Goal: Transaction & Acquisition: Purchase product/service

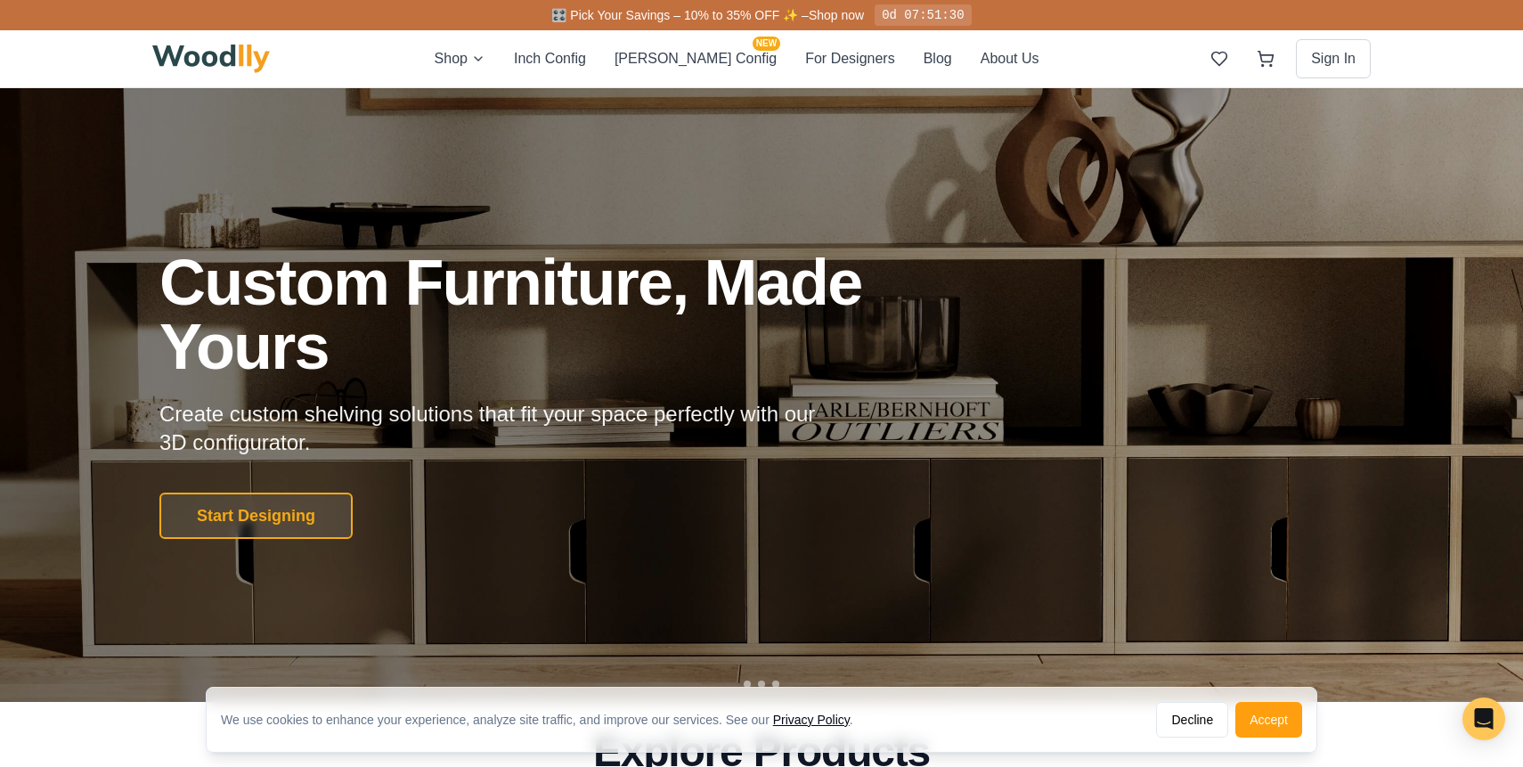
click at [729, 140] on div at bounding box center [761, 395] width 1523 height 614
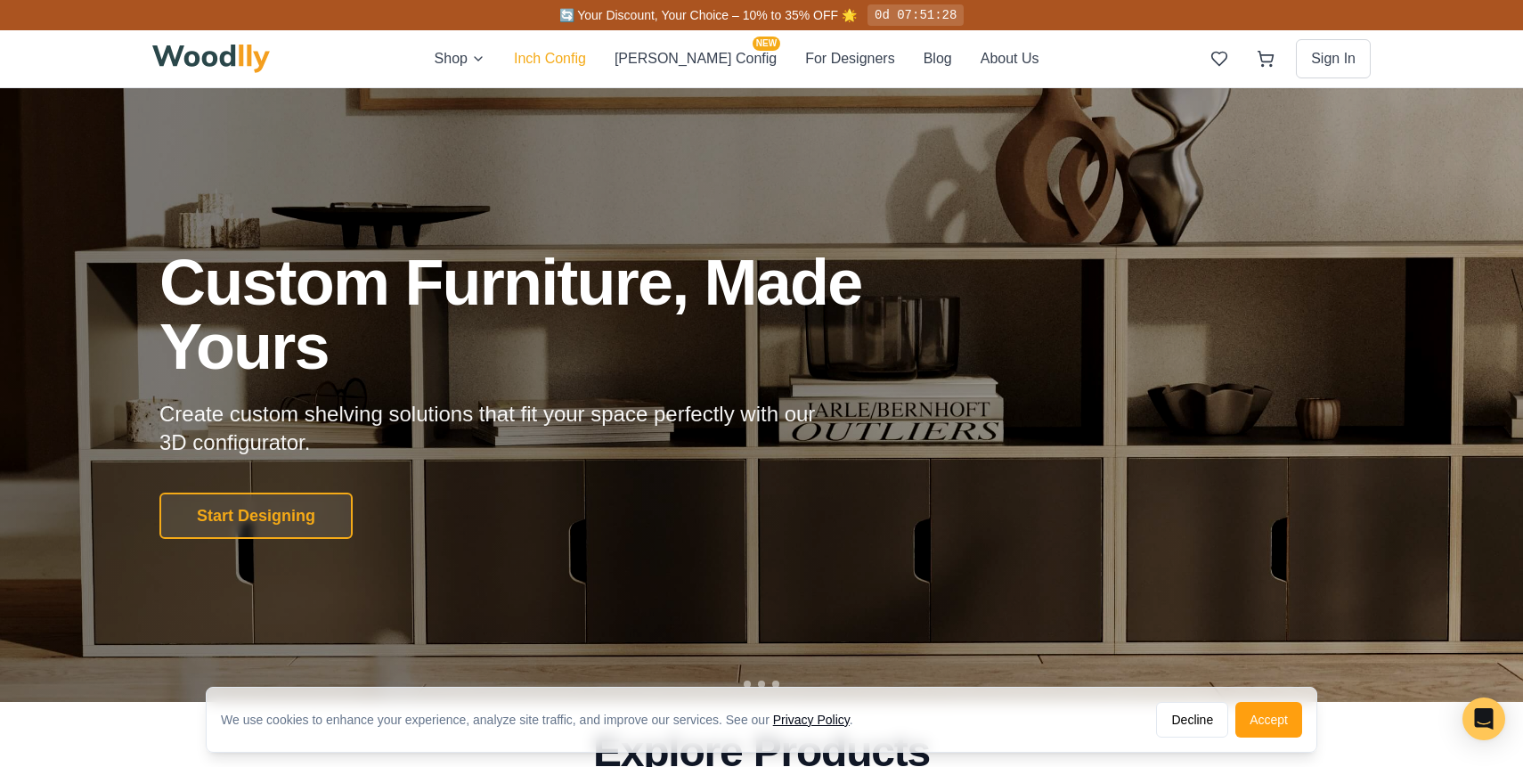
click at [576, 60] on button "Inch Config" at bounding box center [550, 58] width 72 height 23
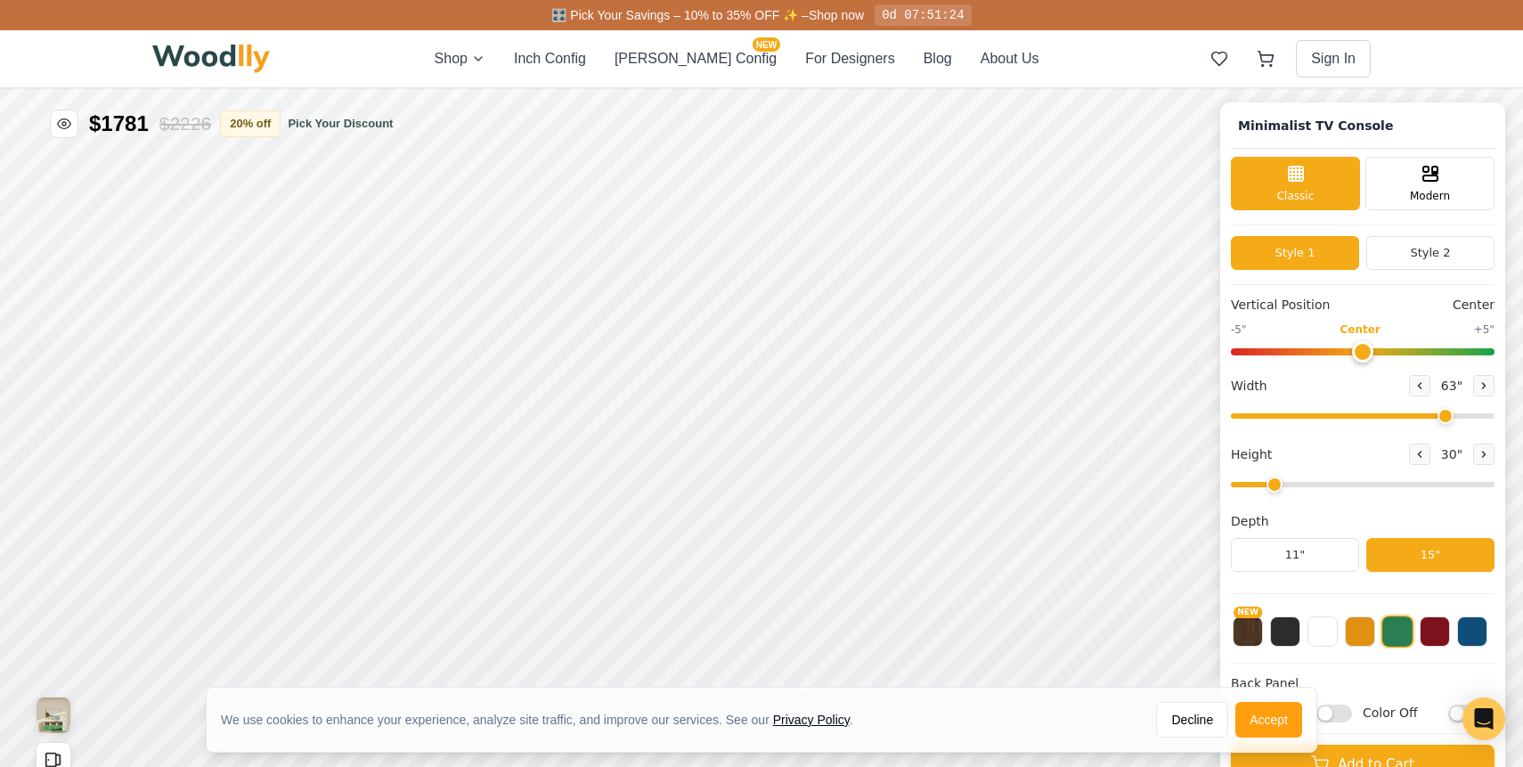
type input "63"
type input "2"
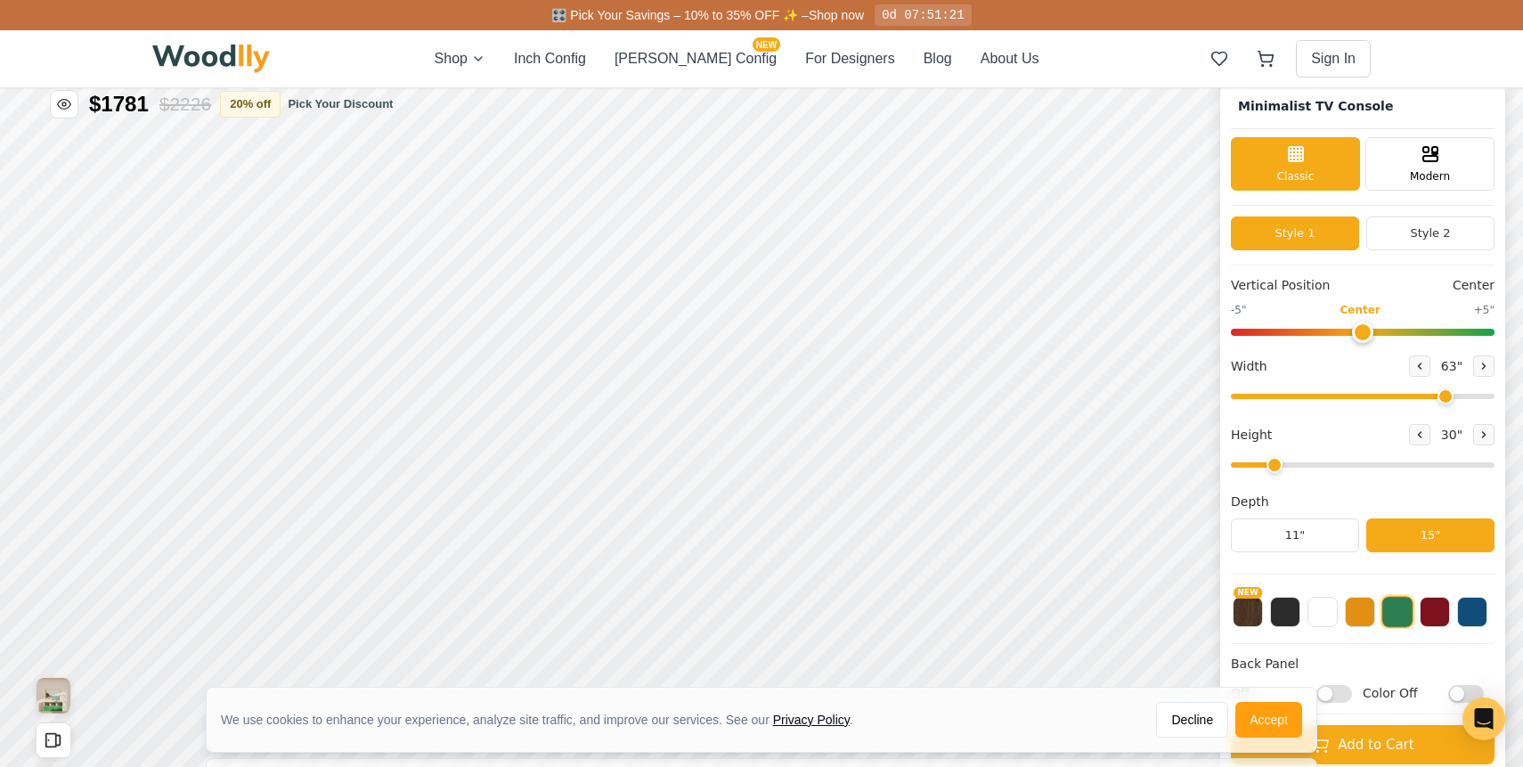
scroll to position [24, 0]
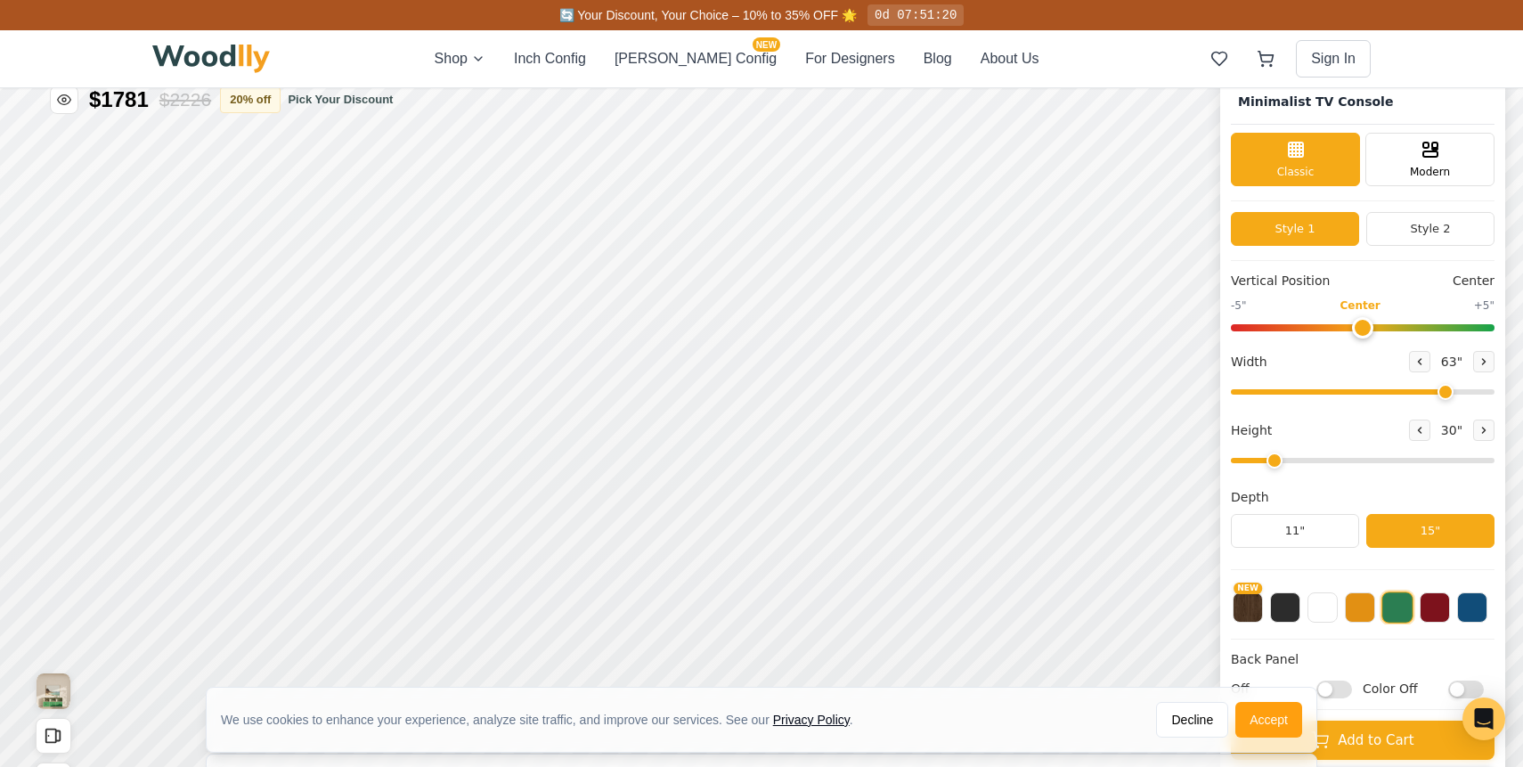
click at [1388, 613] on button at bounding box center [1397, 607] width 32 height 32
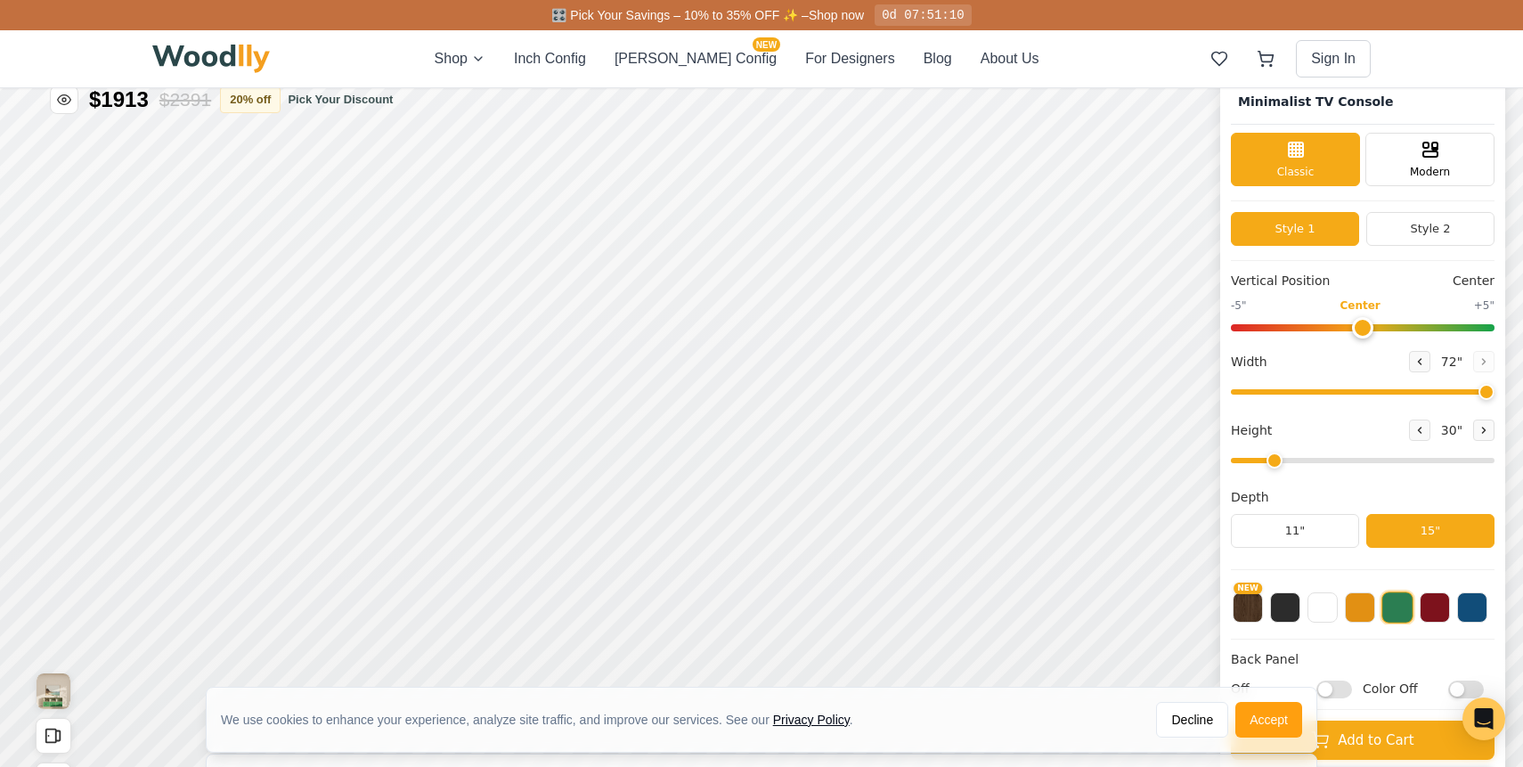
drag, startPoint x: 1441, startPoint y: 392, endPoint x: 1482, endPoint y: 389, distance: 41.1
type input "72"
click at [1482, 389] on input "range" at bounding box center [1363, 391] width 264 height 5
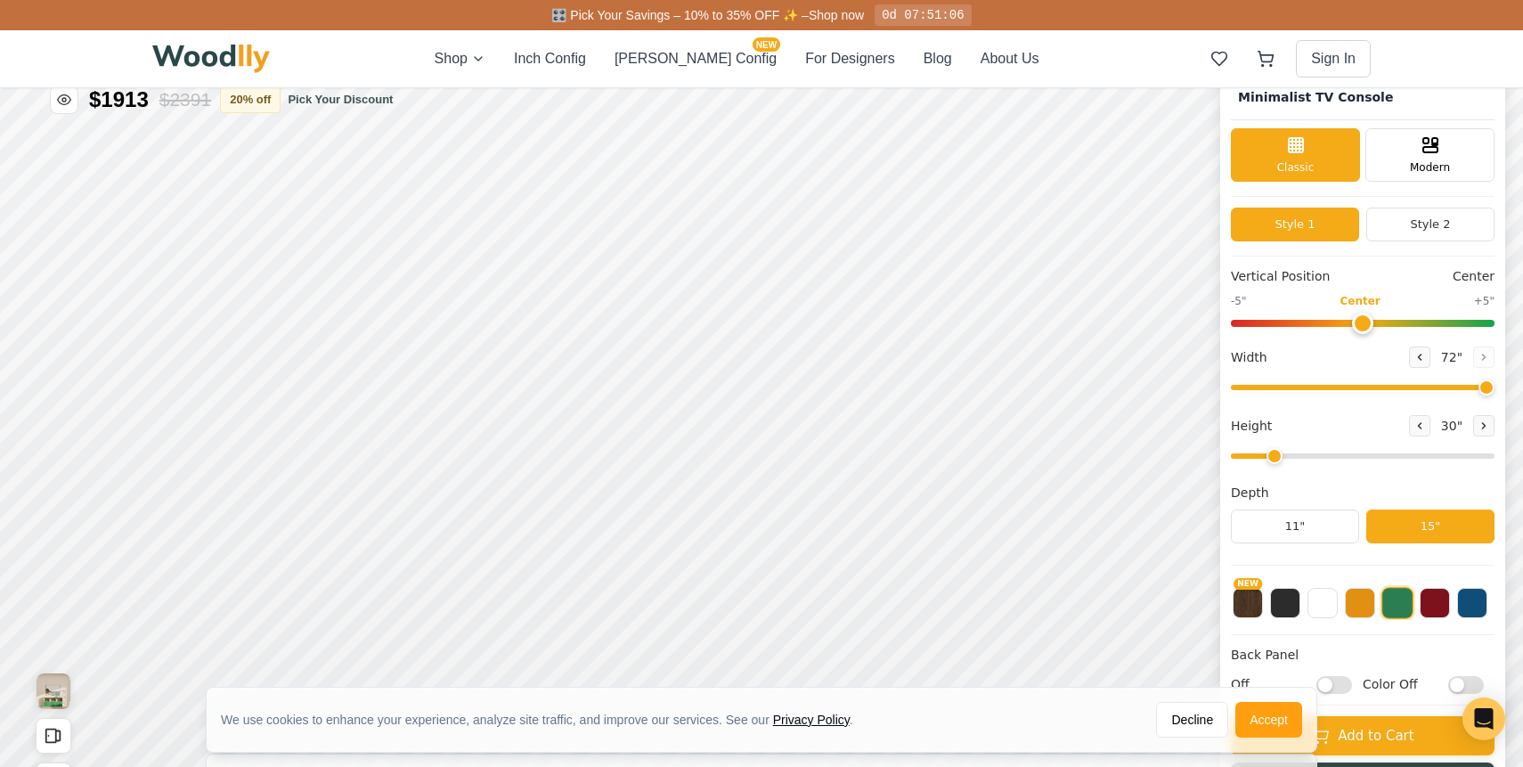
scroll to position [0, 0]
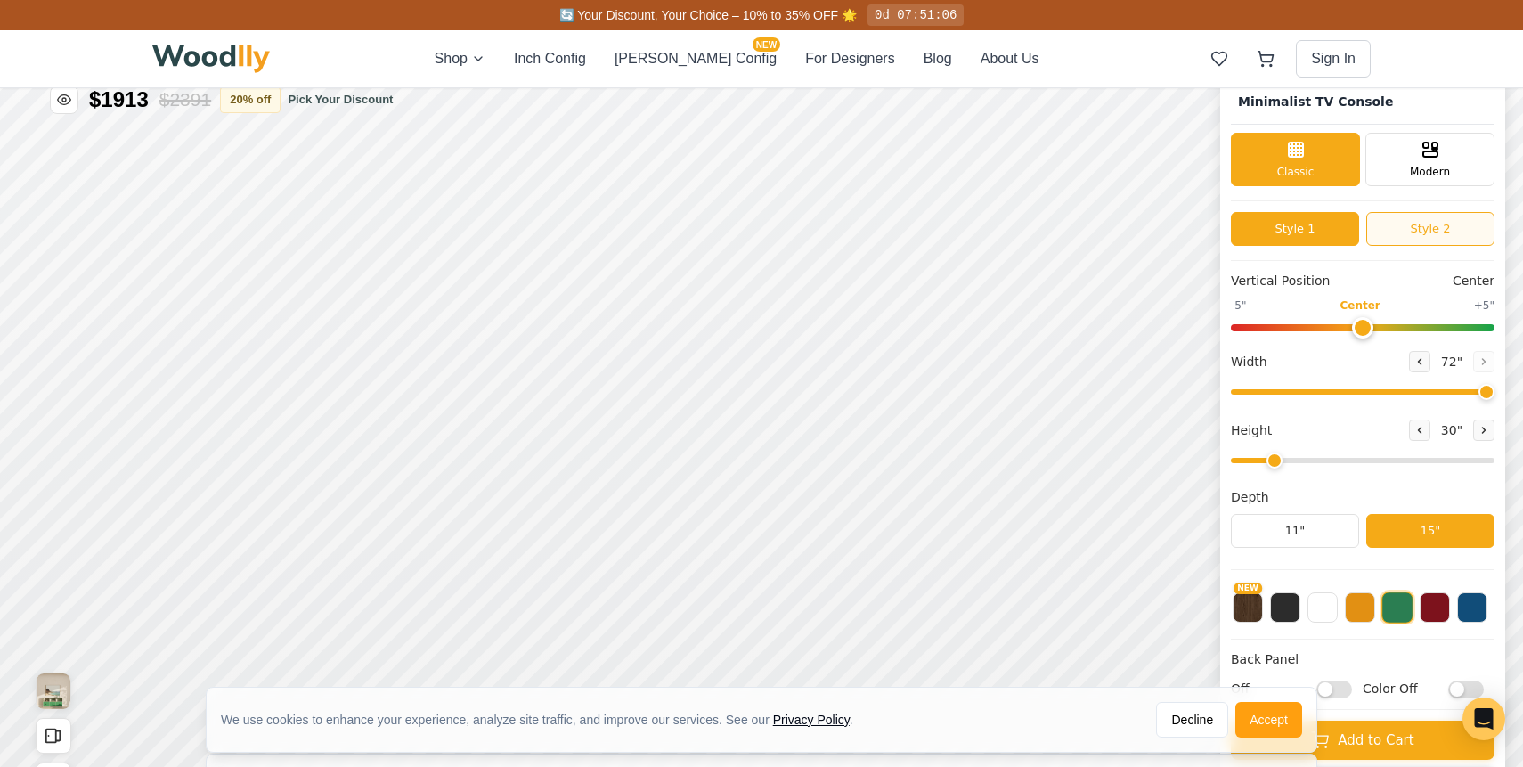
click at [1422, 235] on button "Style 2" at bounding box center [1430, 229] width 128 height 34
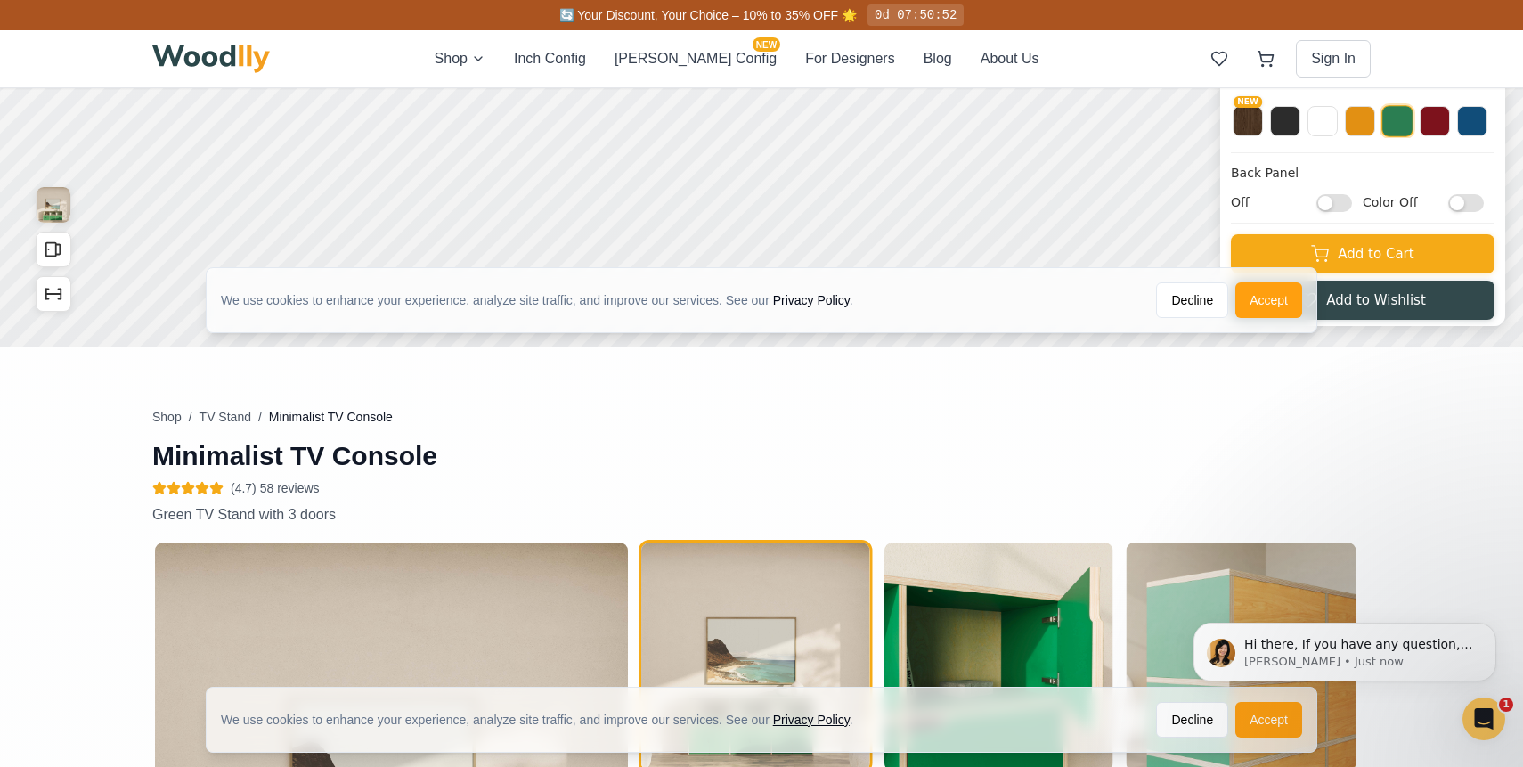
scroll to position [521, 0]
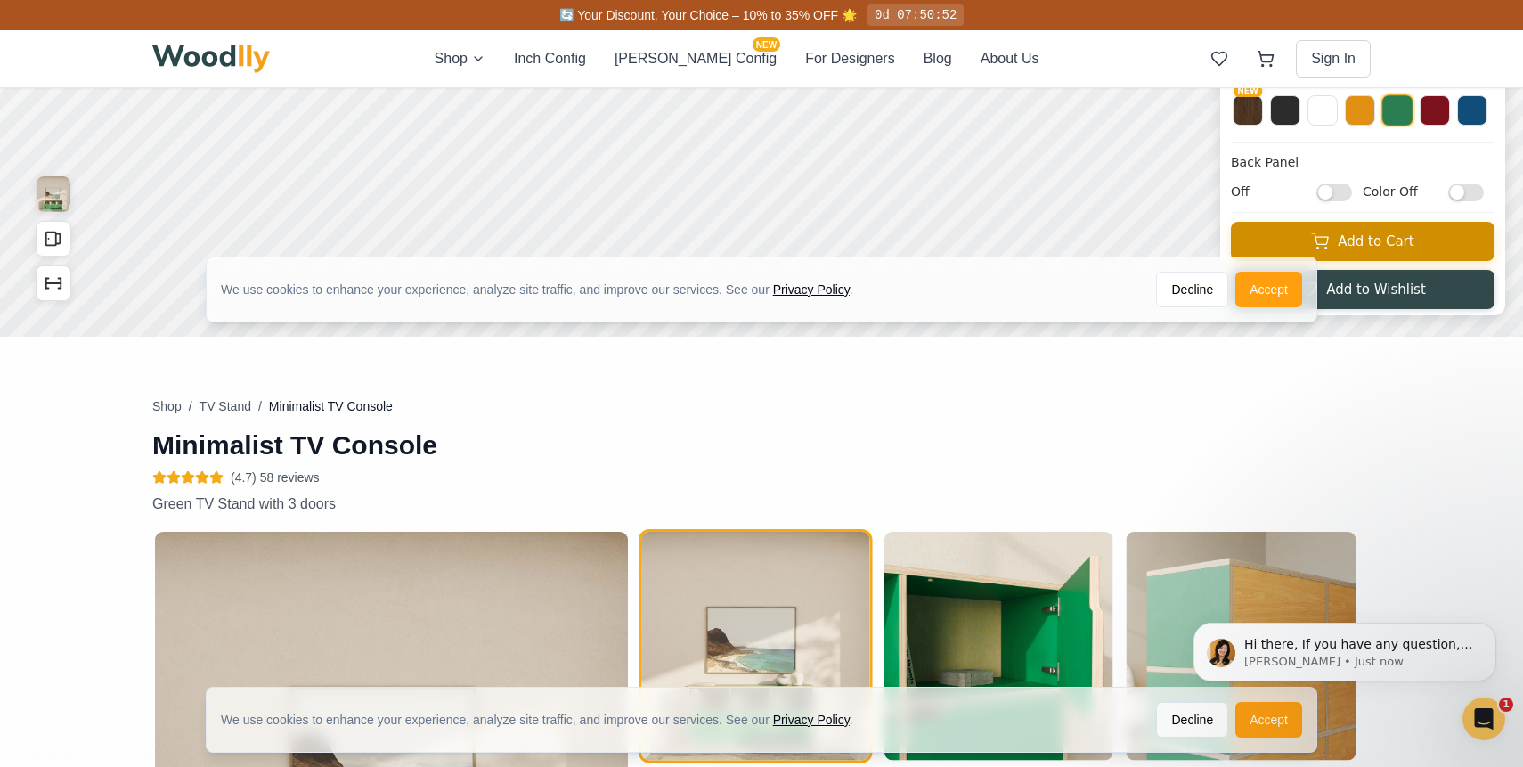
click at [1348, 253] on button "Add to Cart" at bounding box center [1363, 241] width 264 height 39
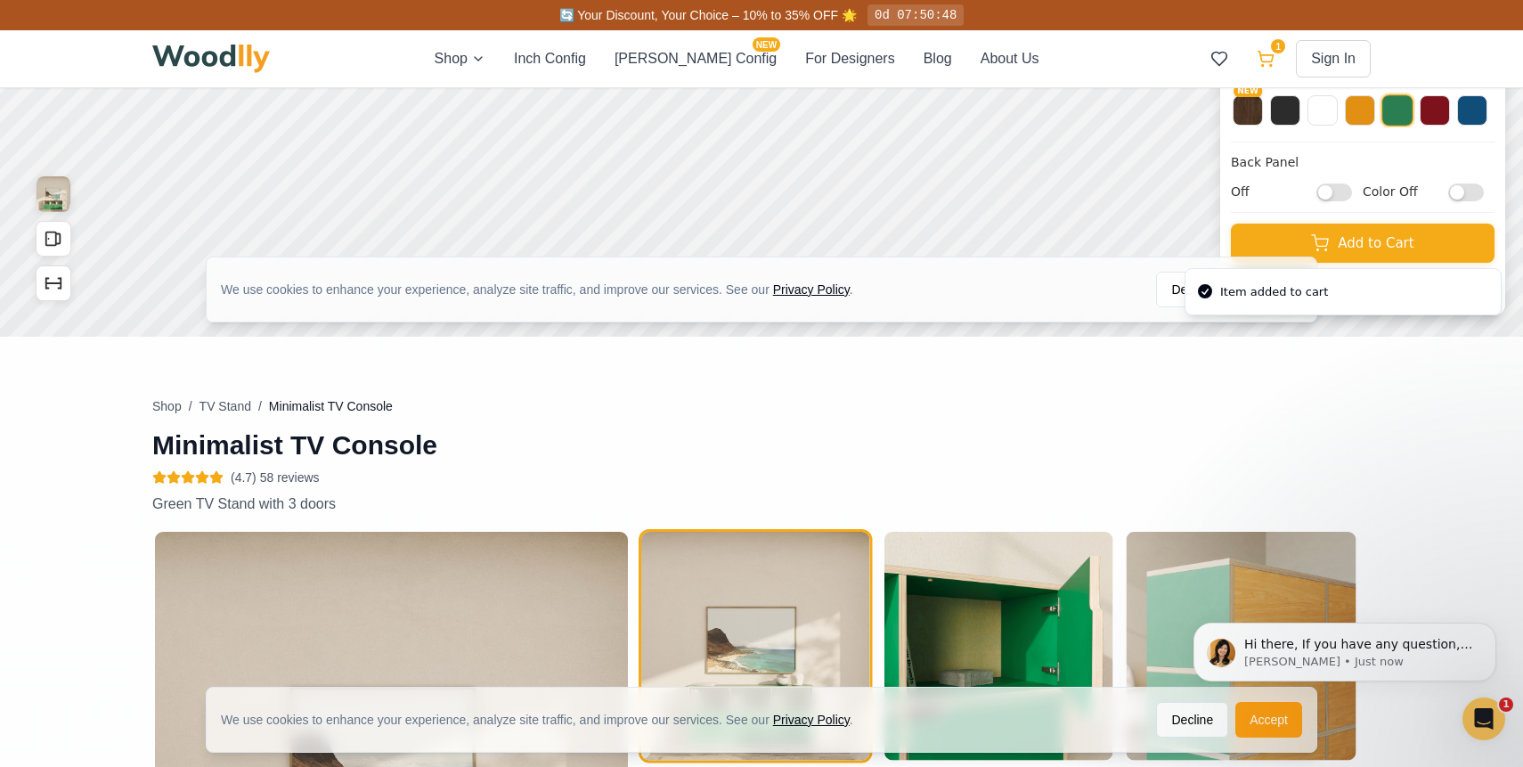
click at [1261, 61] on icon at bounding box center [1266, 57] width 15 height 11
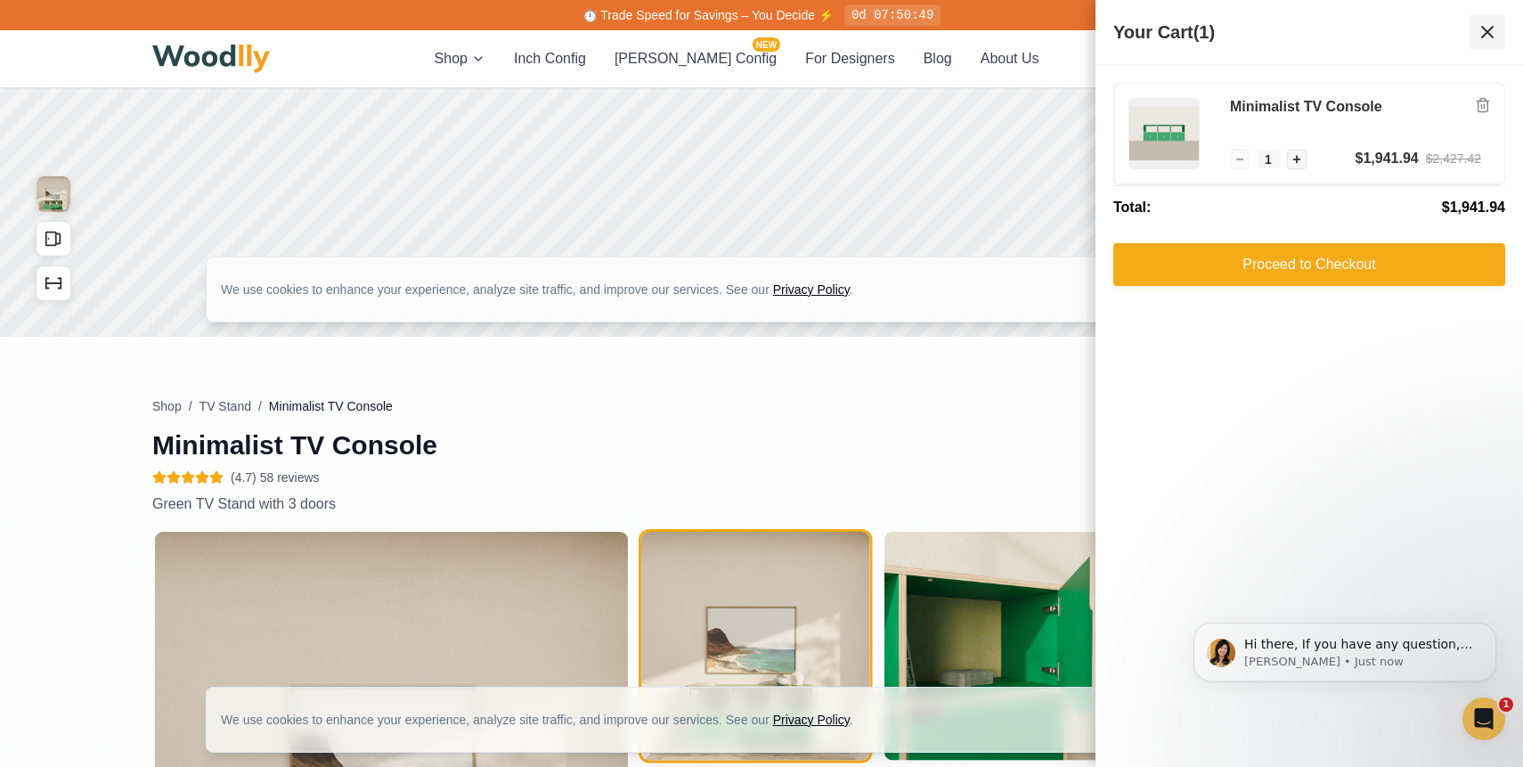
click at [1486, 31] on icon at bounding box center [1487, 32] width 11 height 11
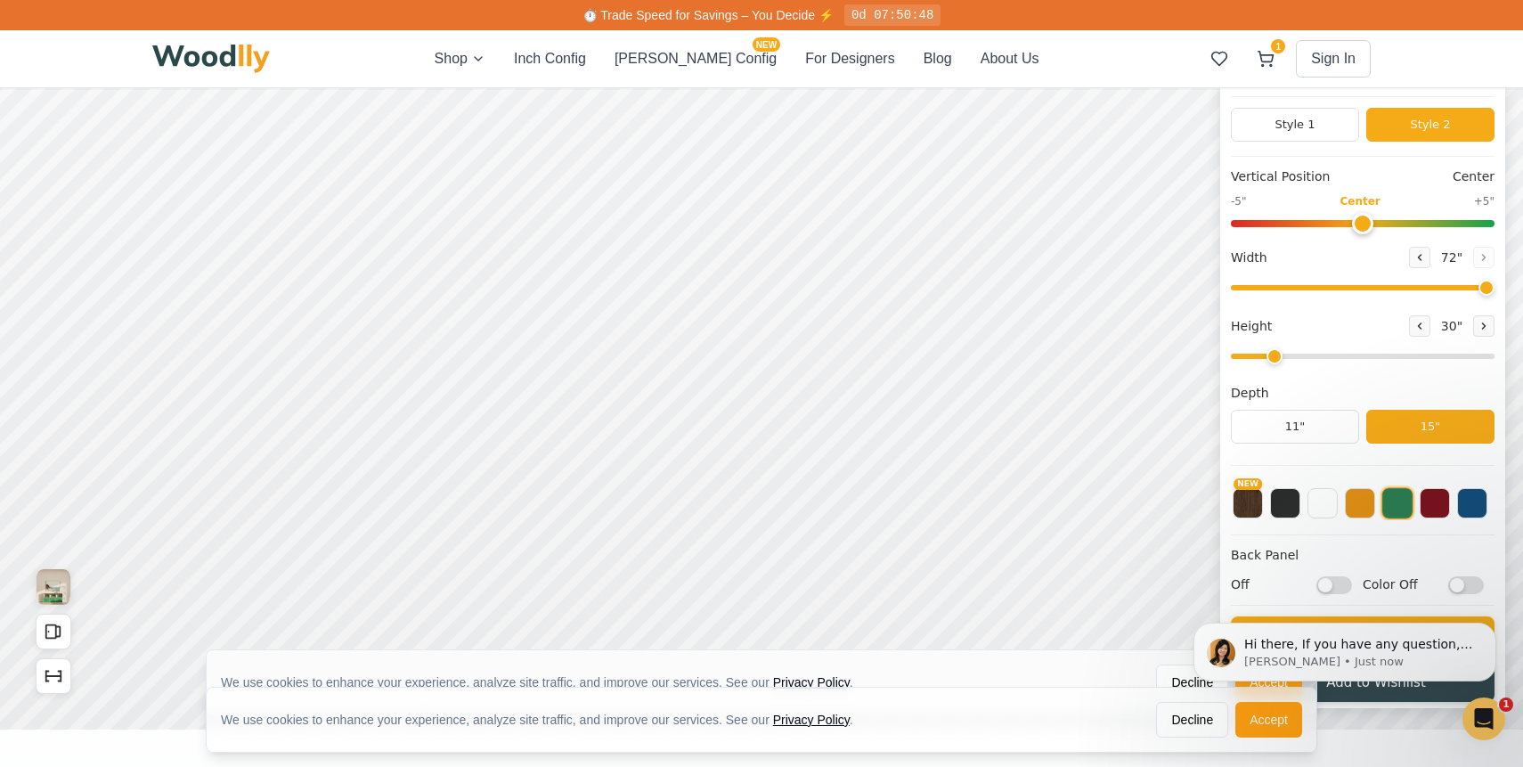
scroll to position [0, 0]
